Goal: Task Accomplishment & Management: Manage account settings

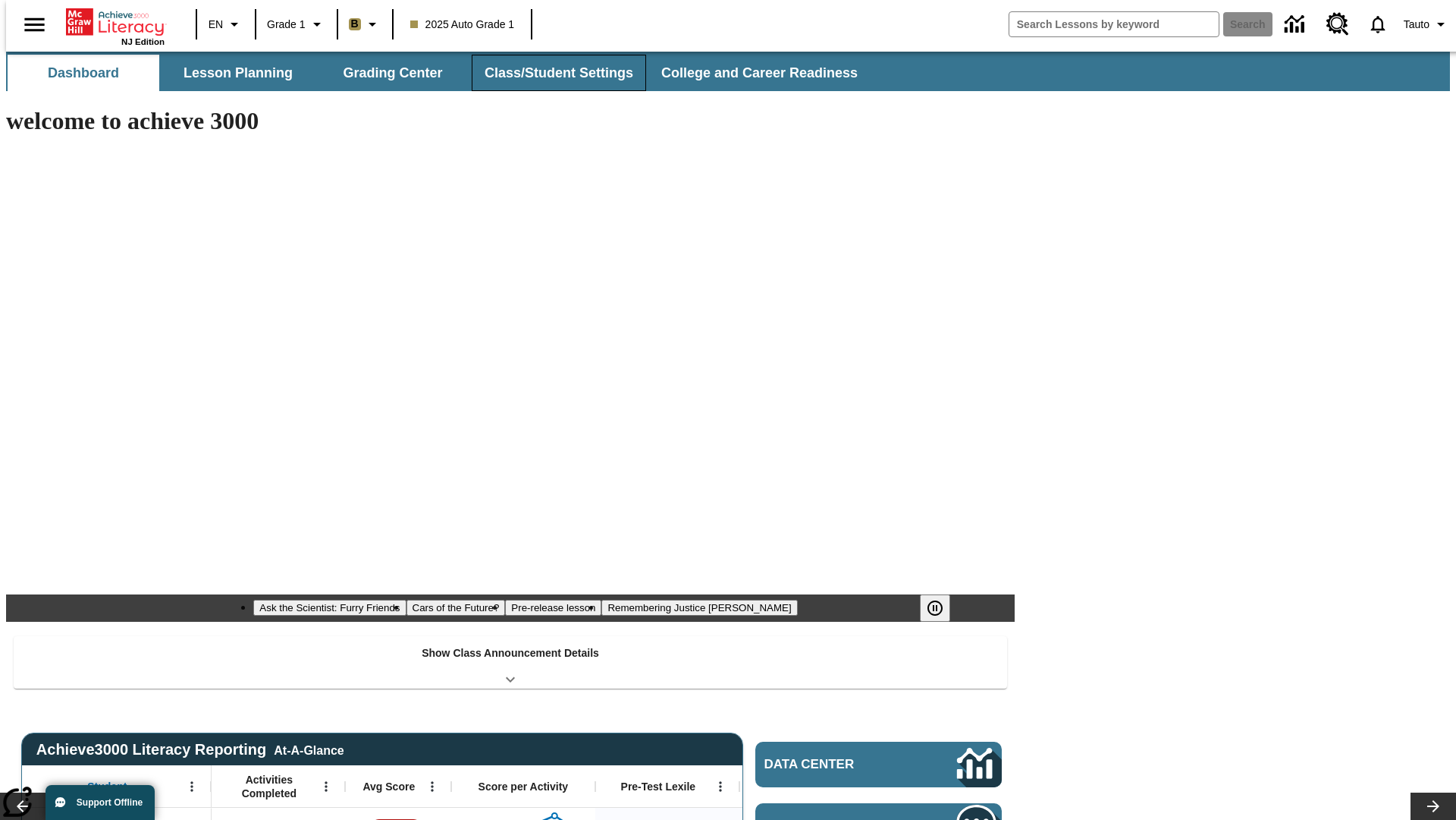
click at [551, 73] on button "Class/Student Settings" at bounding box center [559, 73] width 175 height 36
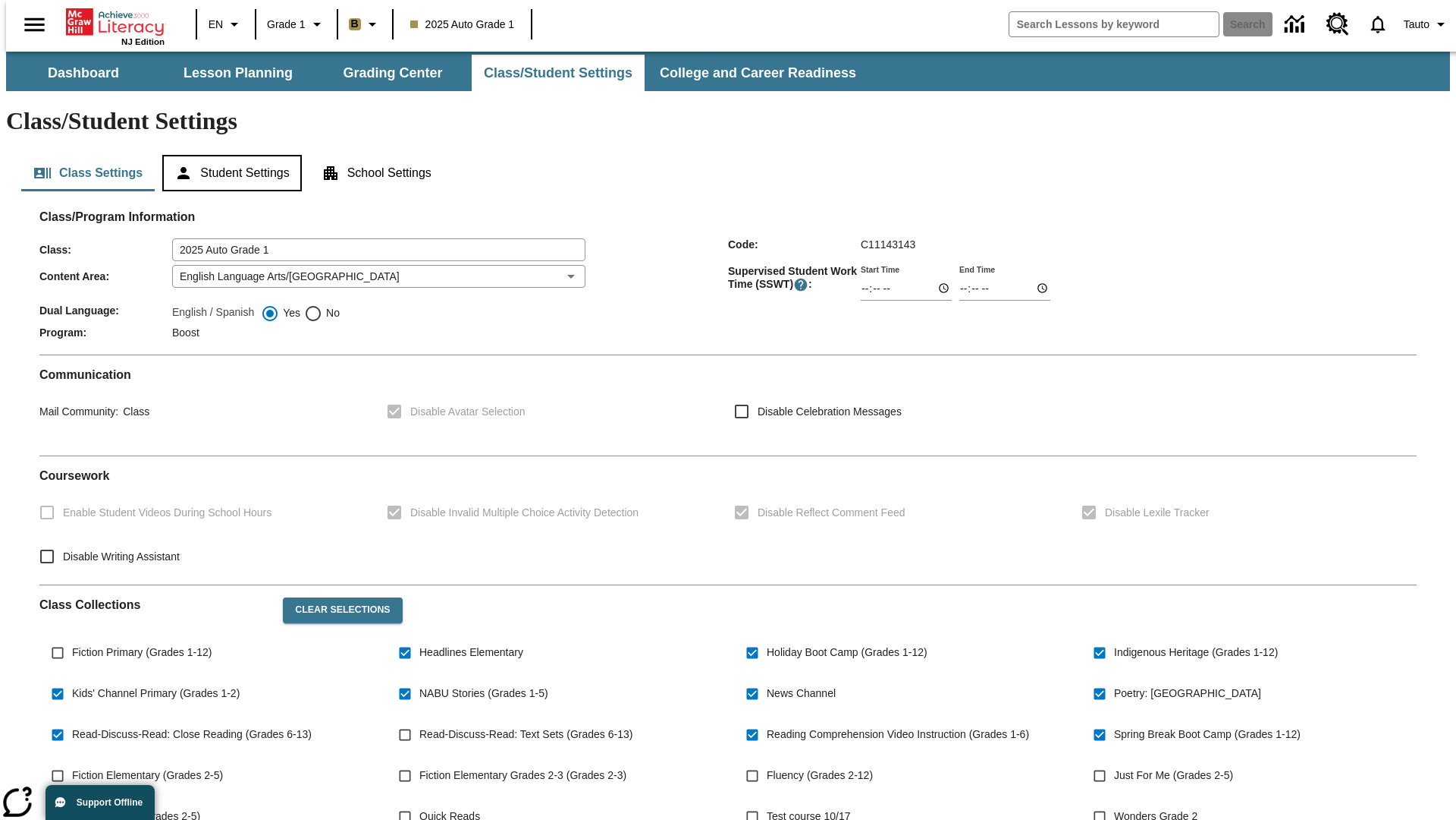
click at [228, 155] on button "Student Settings" at bounding box center [231, 172] width 139 height 36
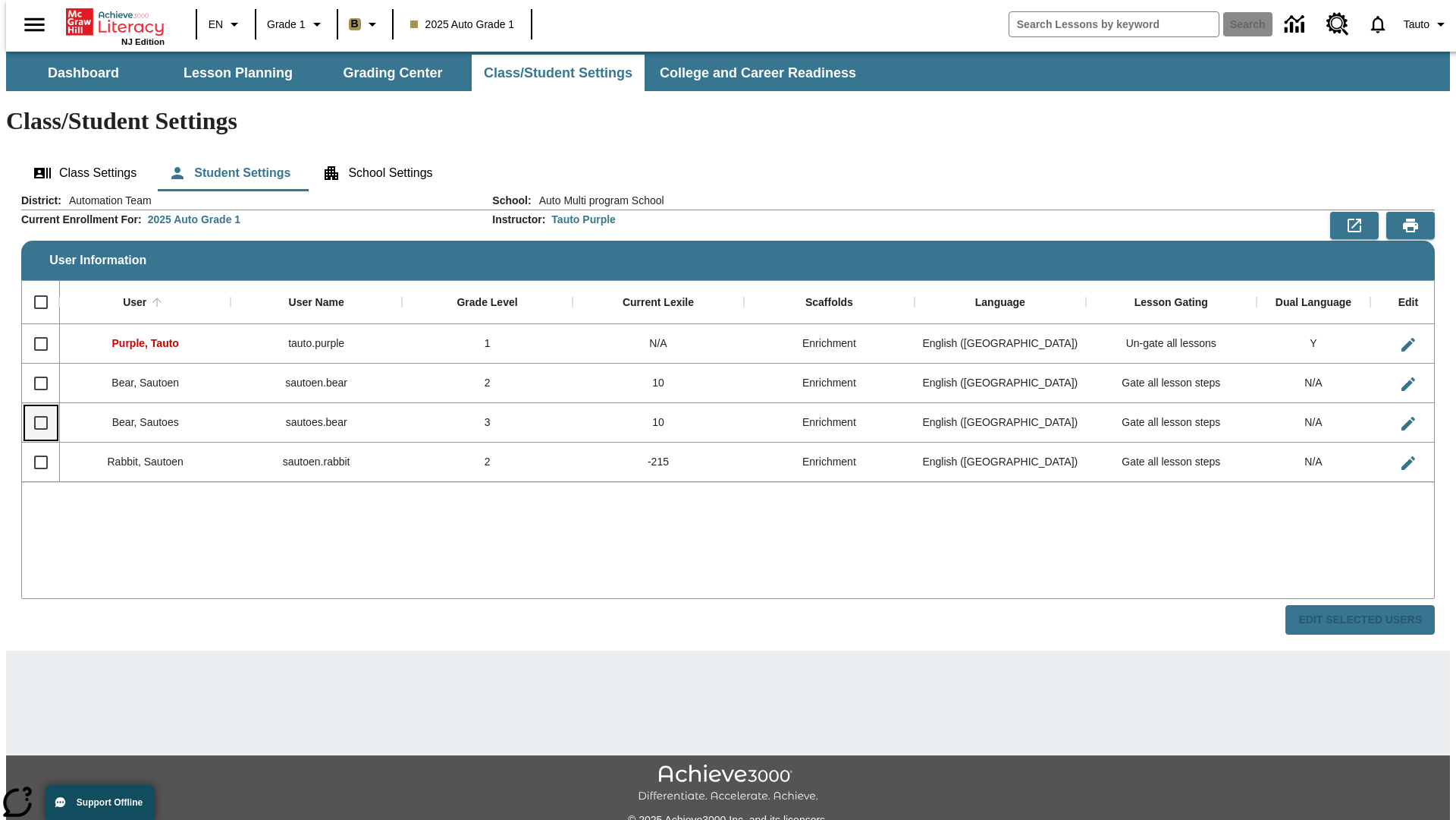
click at [34, 407] on input "Select row" at bounding box center [41, 423] width 32 height 32
checkbox input "true"
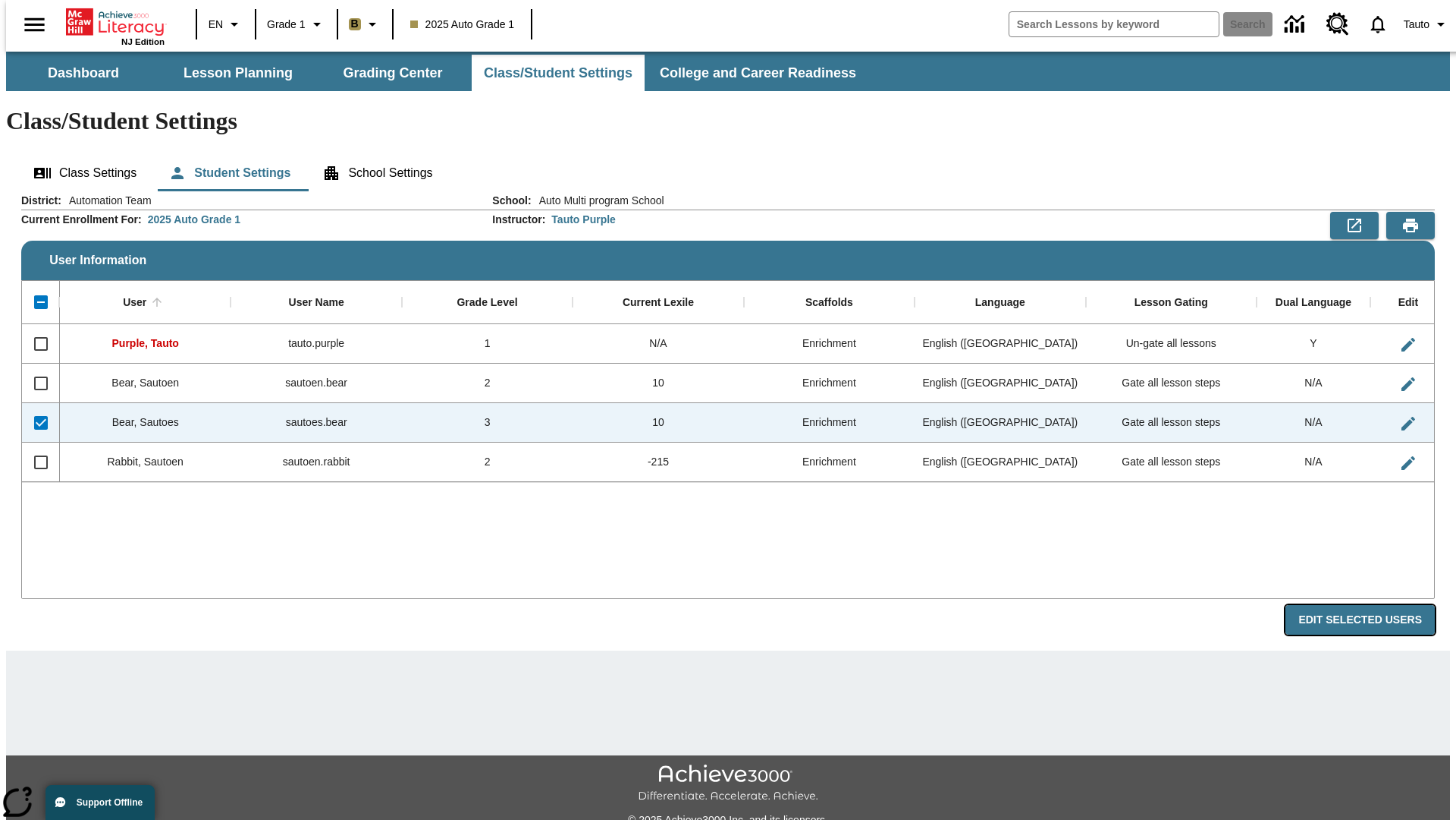
click at [1372, 605] on button "Edit Selected Users" at bounding box center [1360, 620] width 150 height 30
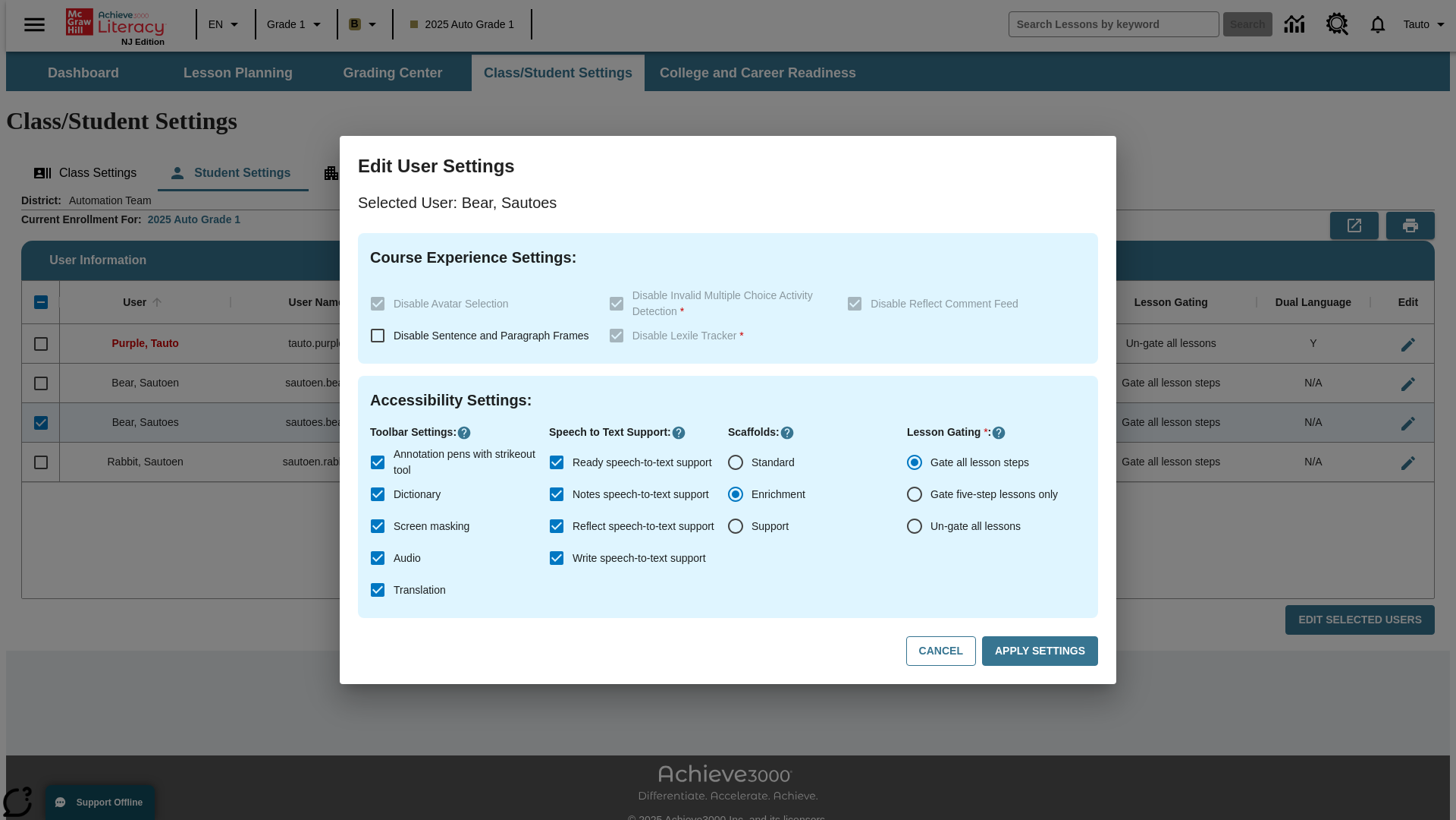
click at [915, 526] on input "Un-gate all lessons" at bounding box center [915, 526] width 32 height 32
radio input "true"
click at [1043, 652] on button "Apply Settings" at bounding box center [1040, 651] width 116 height 30
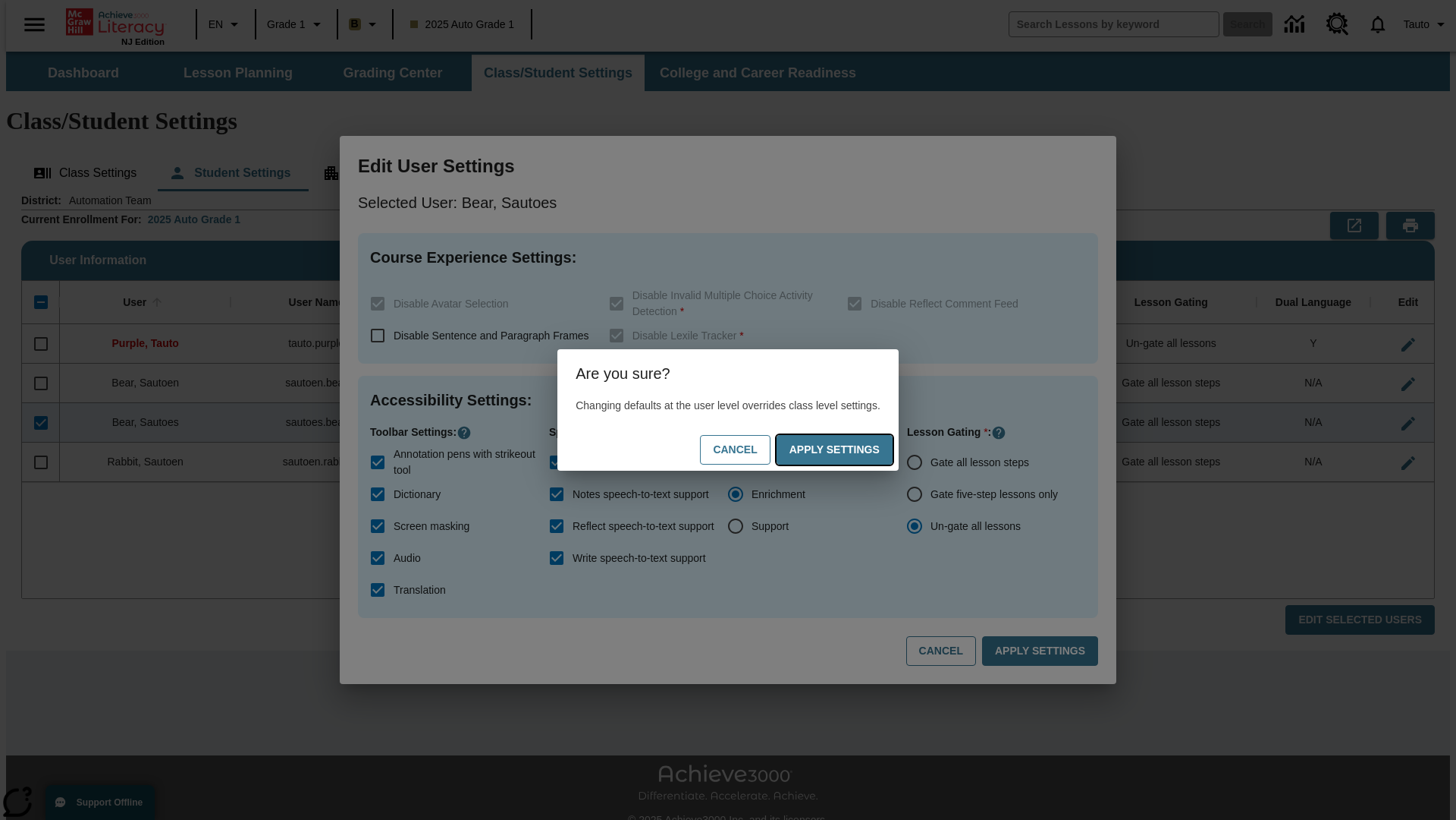
click at [849, 450] on button "Apply Settings" at bounding box center [835, 450] width 116 height 30
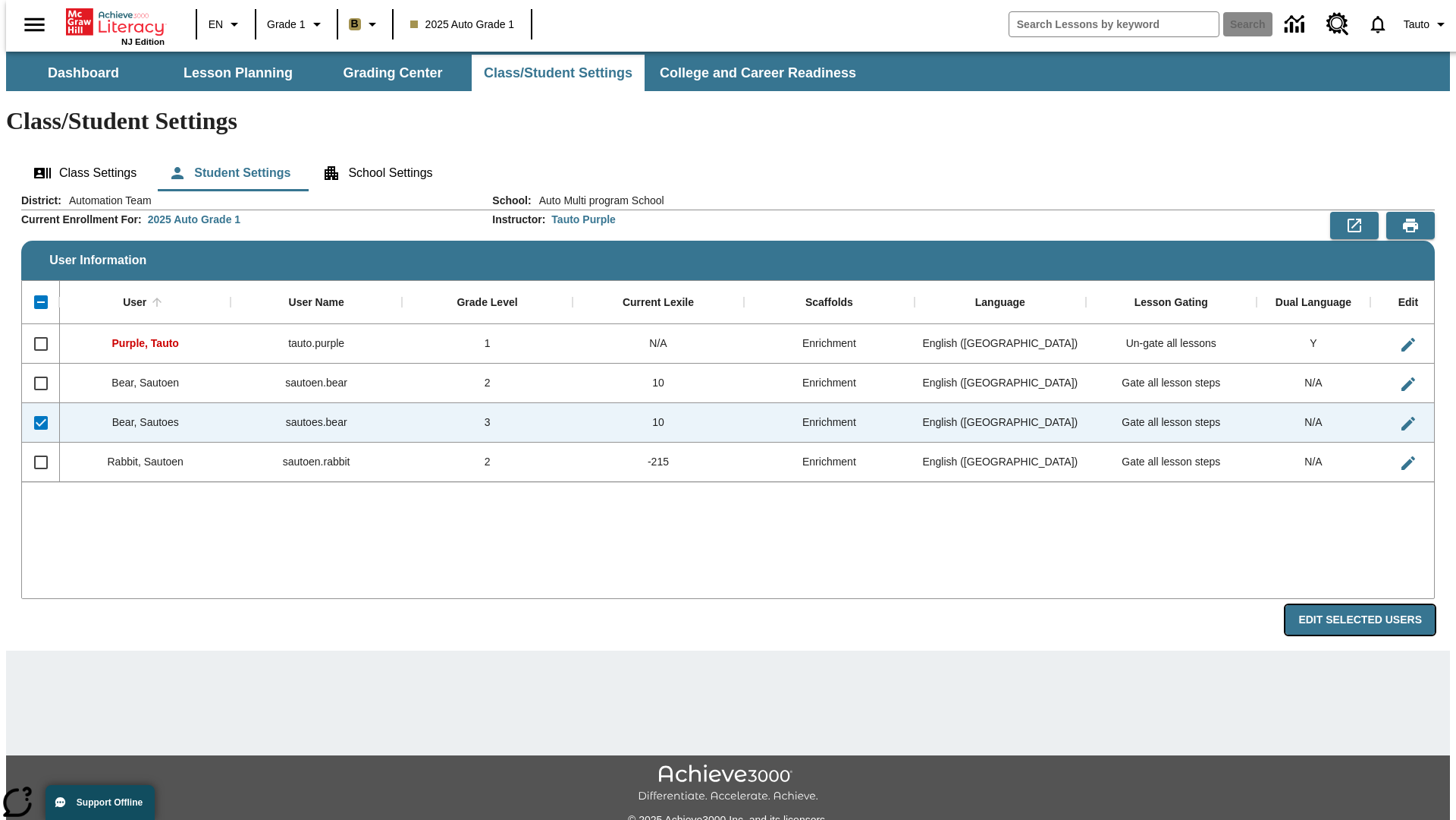
radio input "true"
checkbox input "false"
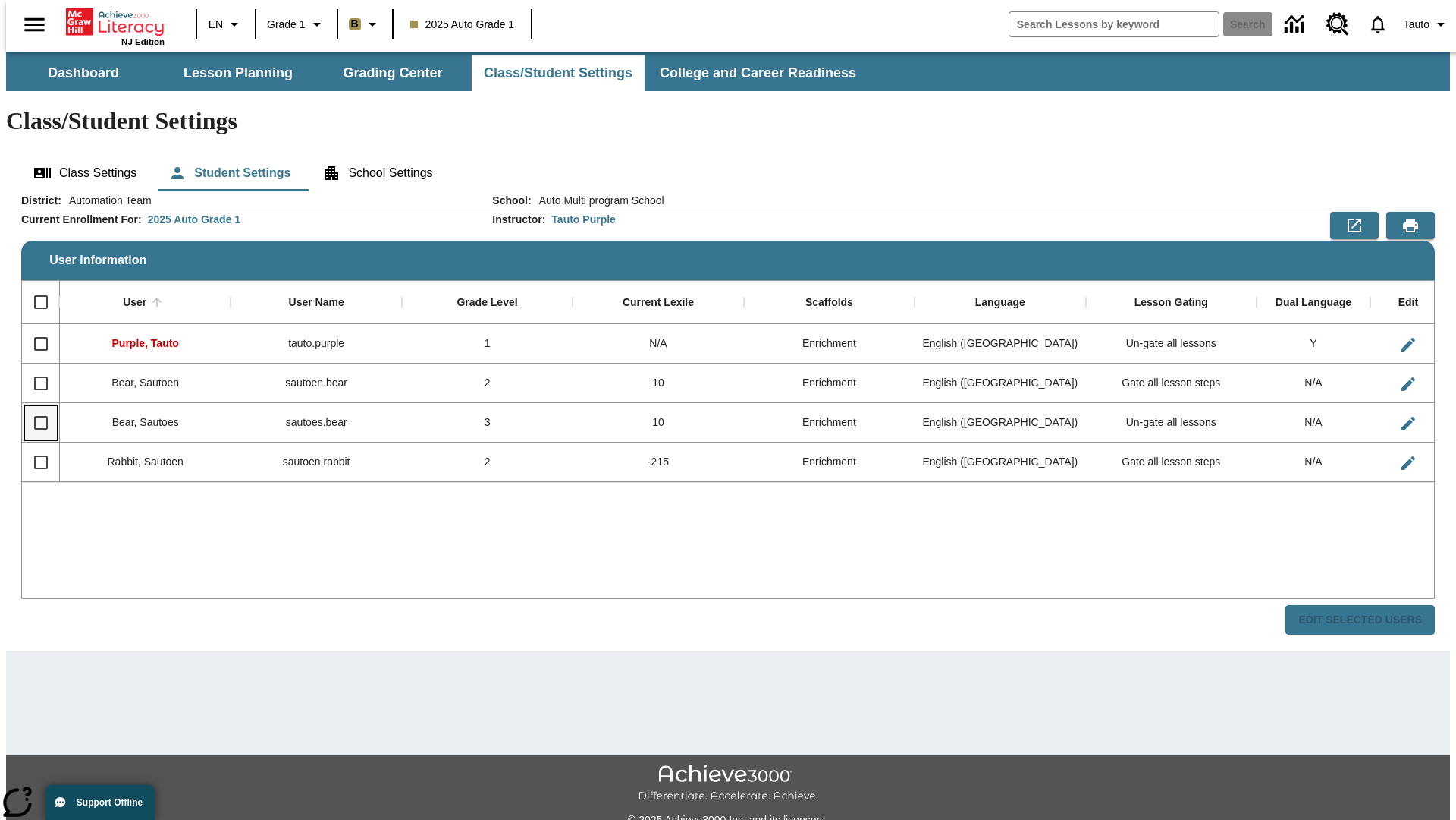
click at [34, 407] on input "Select row" at bounding box center [41, 423] width 32 height 32
checkbox input "true"
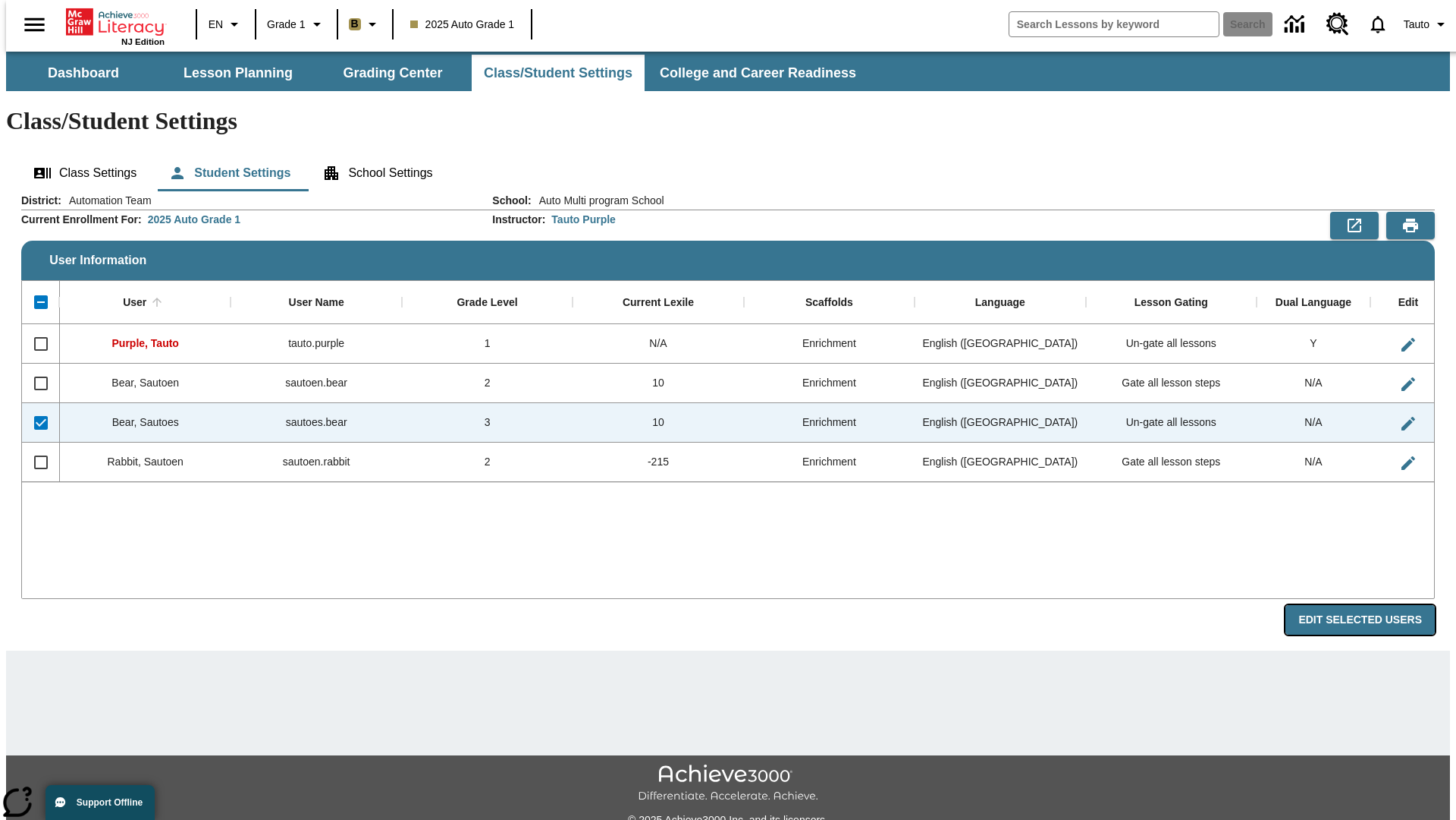
click at [1372, 605] on button "Edit Selected Users" at bounding box center [1360, 620] width 150 height 30
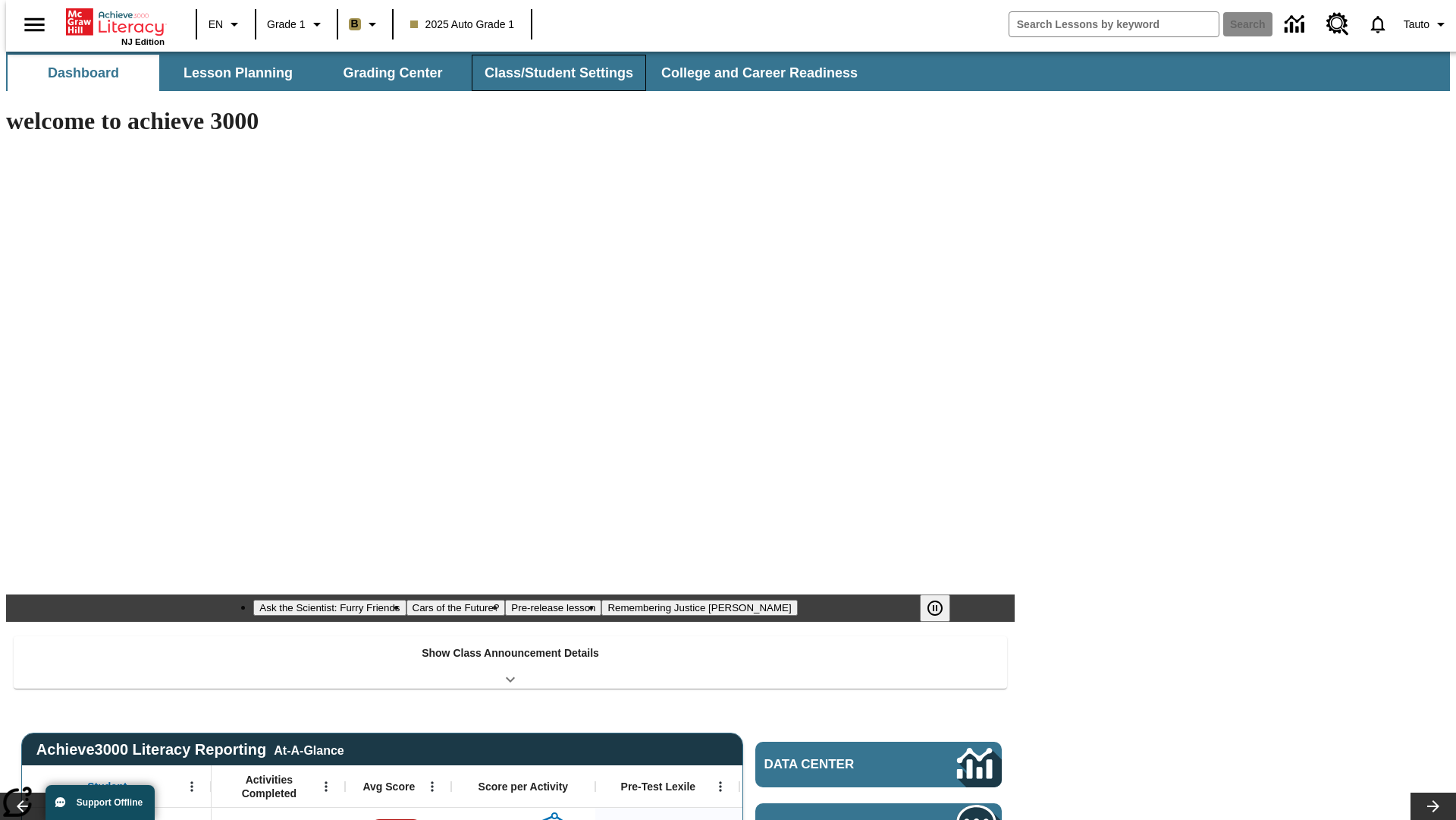
click at [551, 73] on button "Class/Student Settings" at bounding box center [559, 73] width 175 height 36
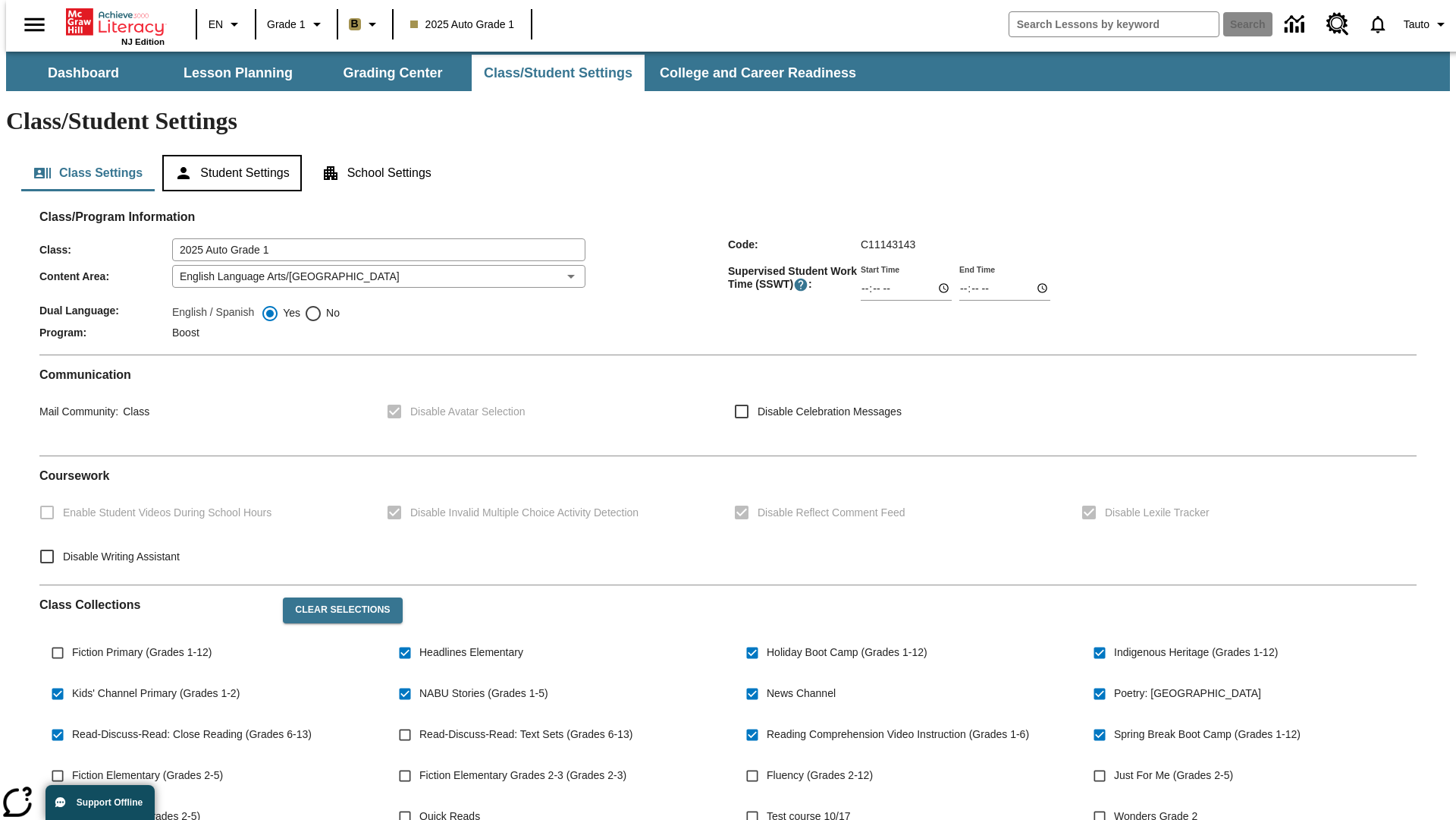
click at [228, 155] on button "Student Settings" at bounding box center [231, 172] width 139 height 36
